Goal: Task Accomplishment & Management: Complete application form

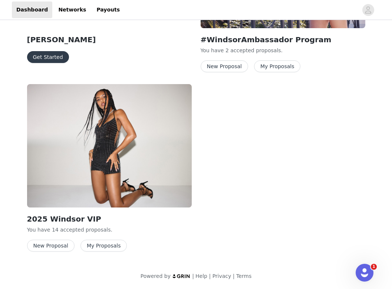
scroll to position [179, 0]
click at [57, 247] on button "New Proposal" at bounding box center [51, 246] width 48 height 12
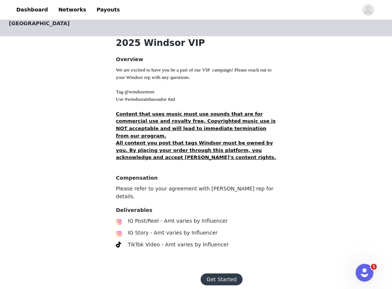
scroll to position [144, 0]
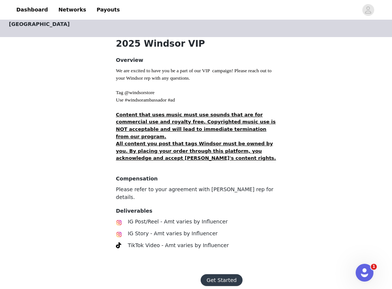
click at [220, 275] on button "Get Started" at bounding box center [222, 281] width 42 height 12
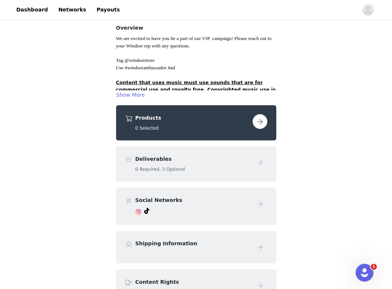
scroll to position [56, 0]
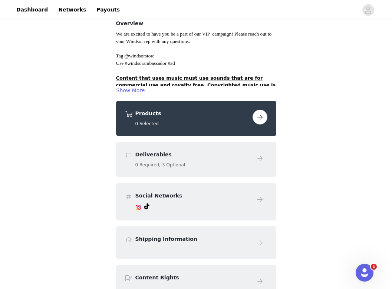
click at [259, 114] on button "button" at bounding box center [260, 117] width 15 height 15
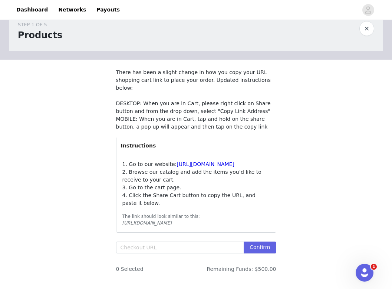
scroll to position [19, 0]
click at [163, 253] on input "text" at bounding box center [180, 248] width 128 height 12
paste input "[URL][DOMAIN_NAME]"
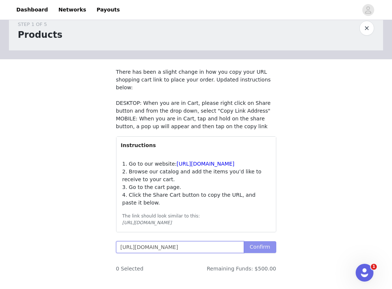
type input "[URL][DOMAIN_NAME]"
click at [246, 253] on button "Confirm" at bounding box center [260, 248] width 32 height 12
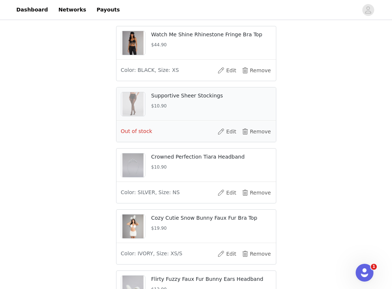
scroll to position [333, 0]
click at [226, 138] on button "Edit" at bounding box center [227, 132] width 30 height 12
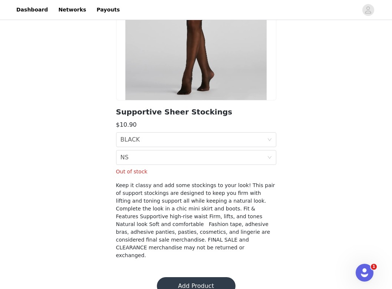
scroll to position [107, 0]
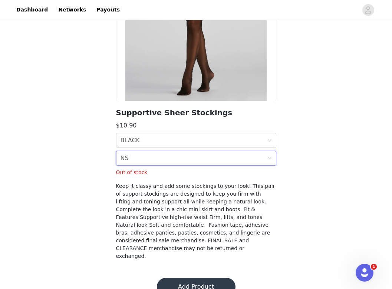
click at [216, 159] on div "Size NS" at bounding box center [194, 158] width 147 height 14
click at [217, 174] on div "NS" at bounding box center [196, 175] width 151 height 8
click at [202, 278] on button "Add Product" at bounding box center [196, 287] width 79 height 18
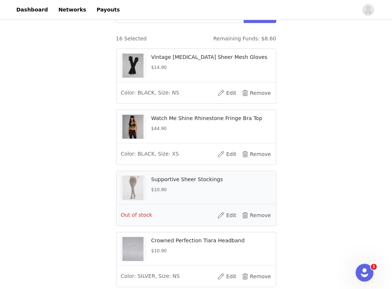
scroll to position [293, 0]
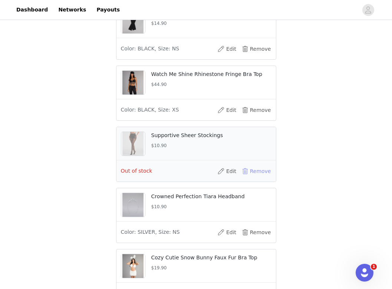
click at [253, 177] on button "Remove" at bounding box center [257, 172] width 30 height 12
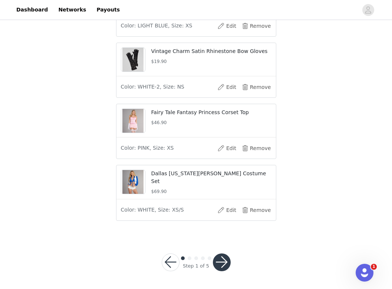
scroll to position [995, 0]
click at [226, 267] on button "button" at bounding box center [222, 263] width 18 height 18
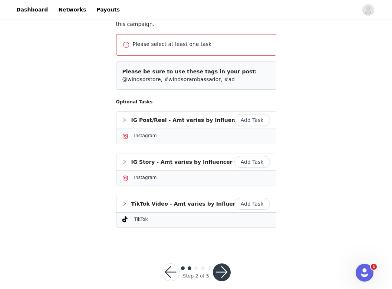
click at [250, 207] on button "Add Task" at bounding box center [253, 204] width 36 height 12
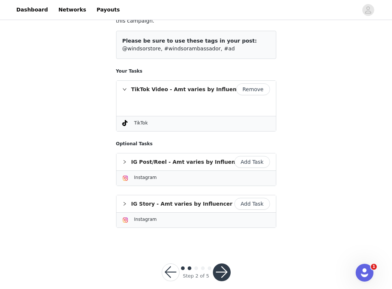
scroll to position [86, 0]
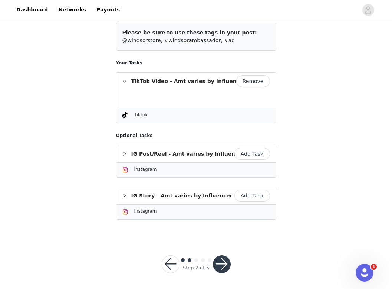
click at [220, 264] on button "button" at bounding box center [222, 265] width 18 height 18
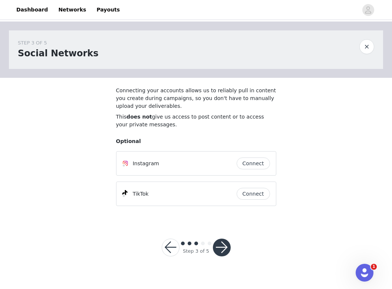
click at [220, 248] on button "button" at bounding box center [222, 248] width 18 height 18
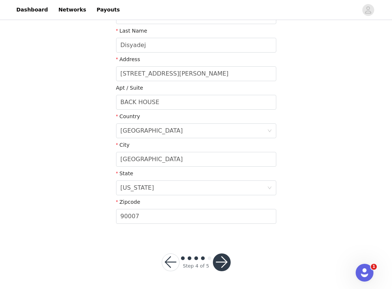
scroll to position [168, 0]
click at [223, 264] on button "button" at bounding box center [222, 263] width 18 height 18
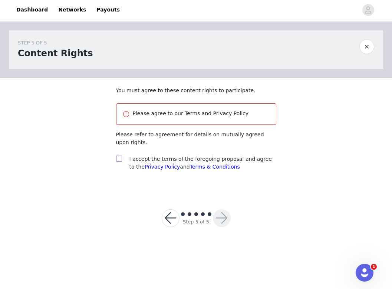
click at [120, 161] on input "checkbox" at bounding box center [118, 158] width 5 height 5
checkbox input "true"
click at [218, 221] on button "button" at bounding box center [222, 219] width 18 height 18
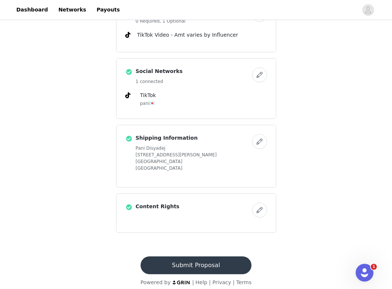
scroll to position [608, 0]
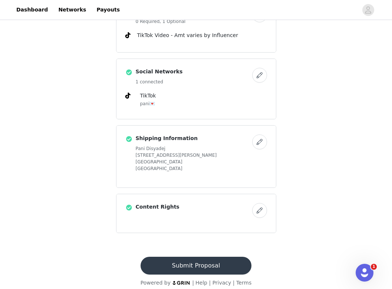
click at [218, 266] on button "Submit Proposal" at bounding box center [196, 266] width 111 height 18
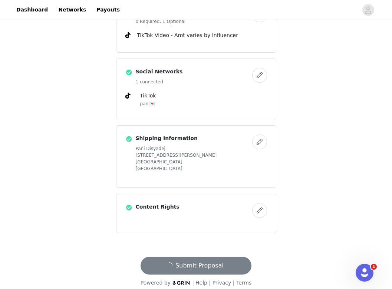
scroll to position [0, 0]
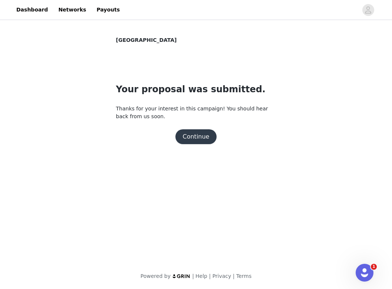
click at [204, 141] on button "Continue" at bounding box center [197, 137] width 42 height 15
